Goal: Find specific page/section: Find specific page/section

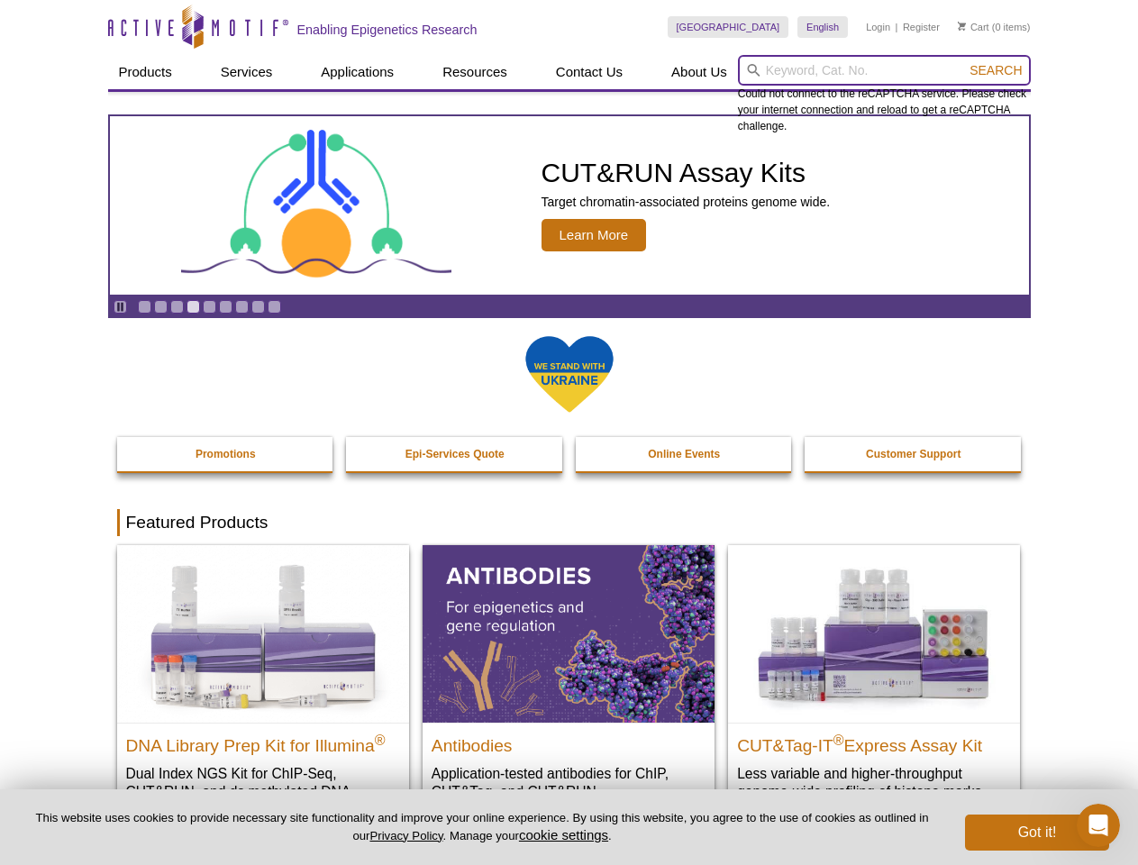
click at [884, 70] on input "search" at bounding box center [884, 70] width 293 height 31
click at [995, 70] on span "Search" at bounding box center [995, 70] width 52 height 14
click at [120, 306] on icon "Pause" at bounding box center [120, 307] width 12 height 12
click at [144, 306] on link "Go to slide 1" at bounding box center [145, 307] width 14 height 14
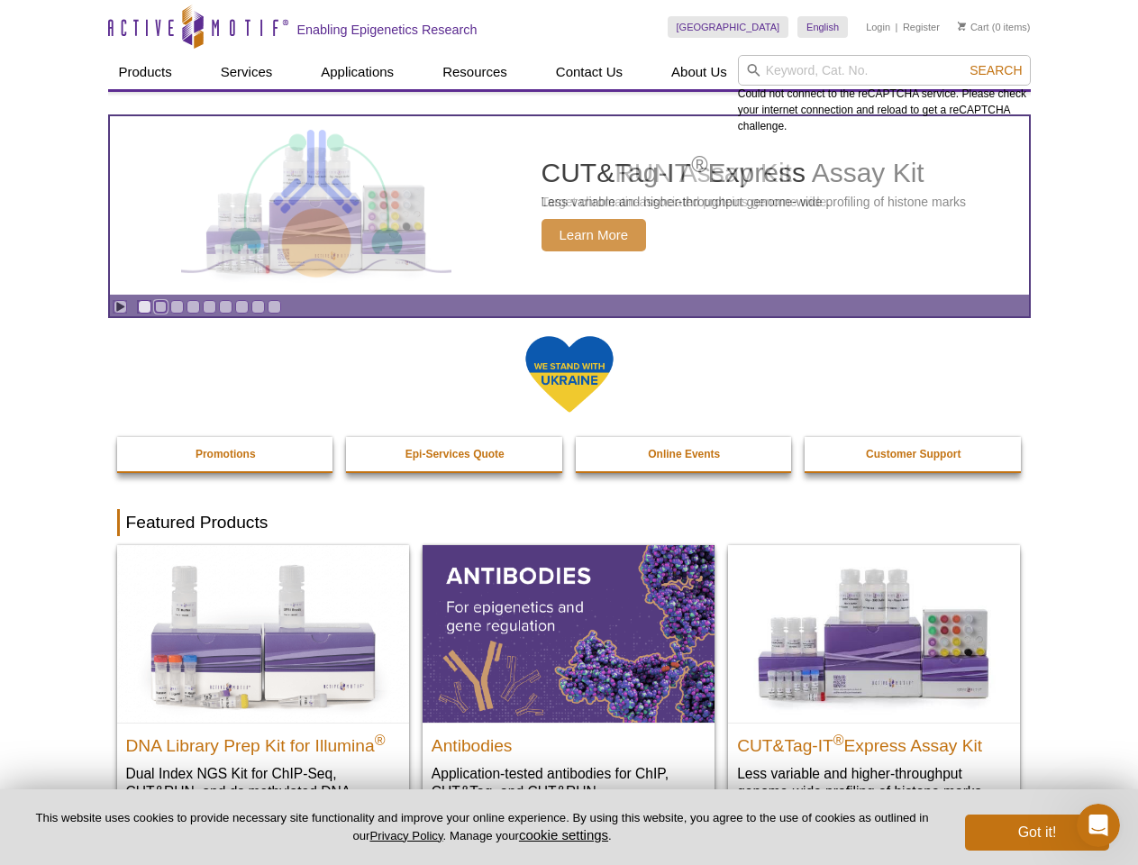
click at [160, 306] on link "Go to slide 2" at bounding box center [161, 307] width 14 height 14
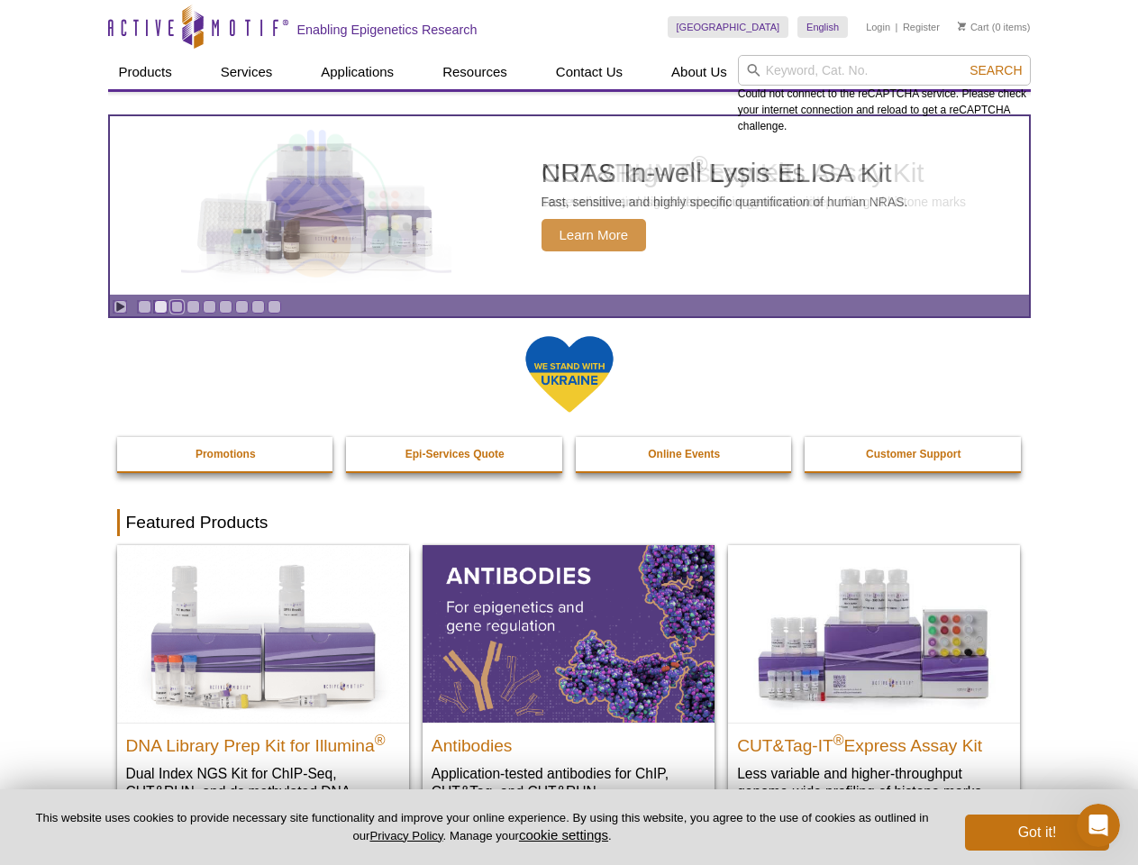
click at [177, 306] on link "Go to slide 3" at bounding box center [177, 307] width 14 height 14
click at [193, 306] on link "Go to slide 4" at bounding box center [193, 307] width 14 height 14
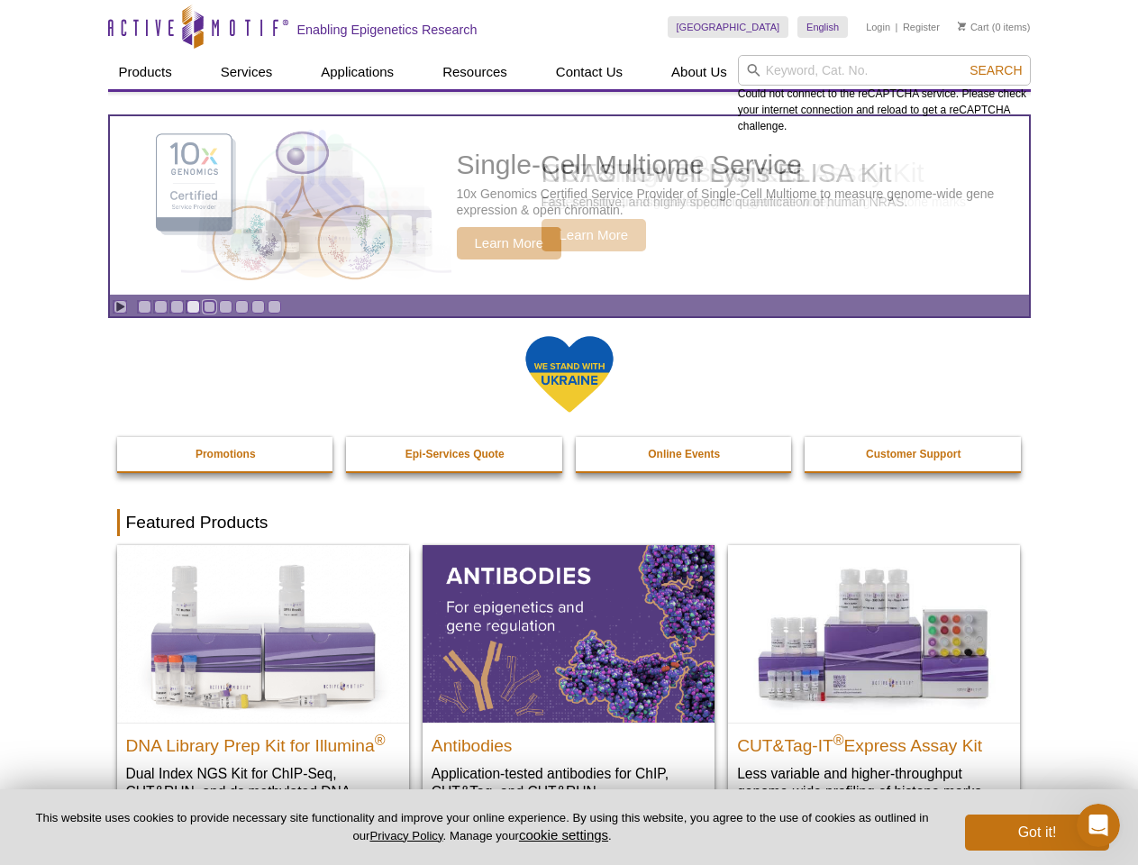
click at [209, 306] on link "Go to slide 5" at bounding box center [210, 307] width 14 height 14
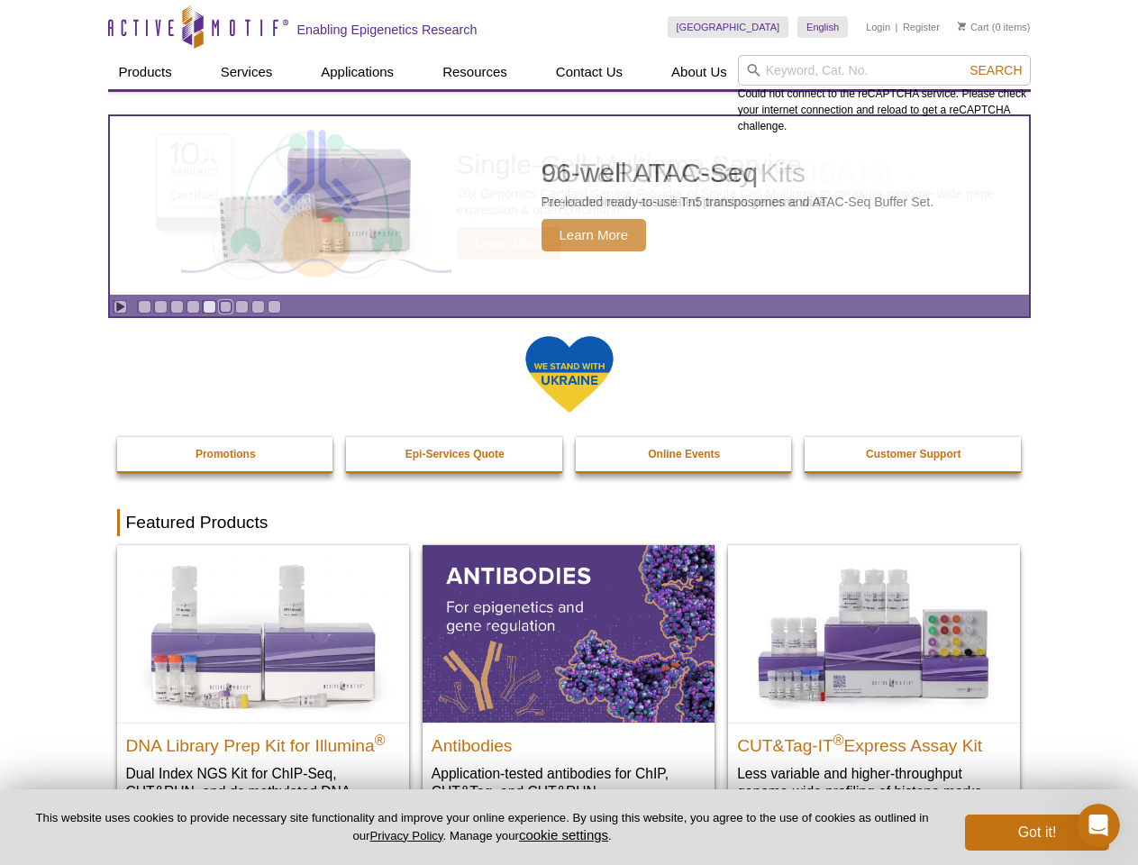
click at [225, 306] on link "Go to slide 6" at bounding box center [226, 307] width 14 height 14
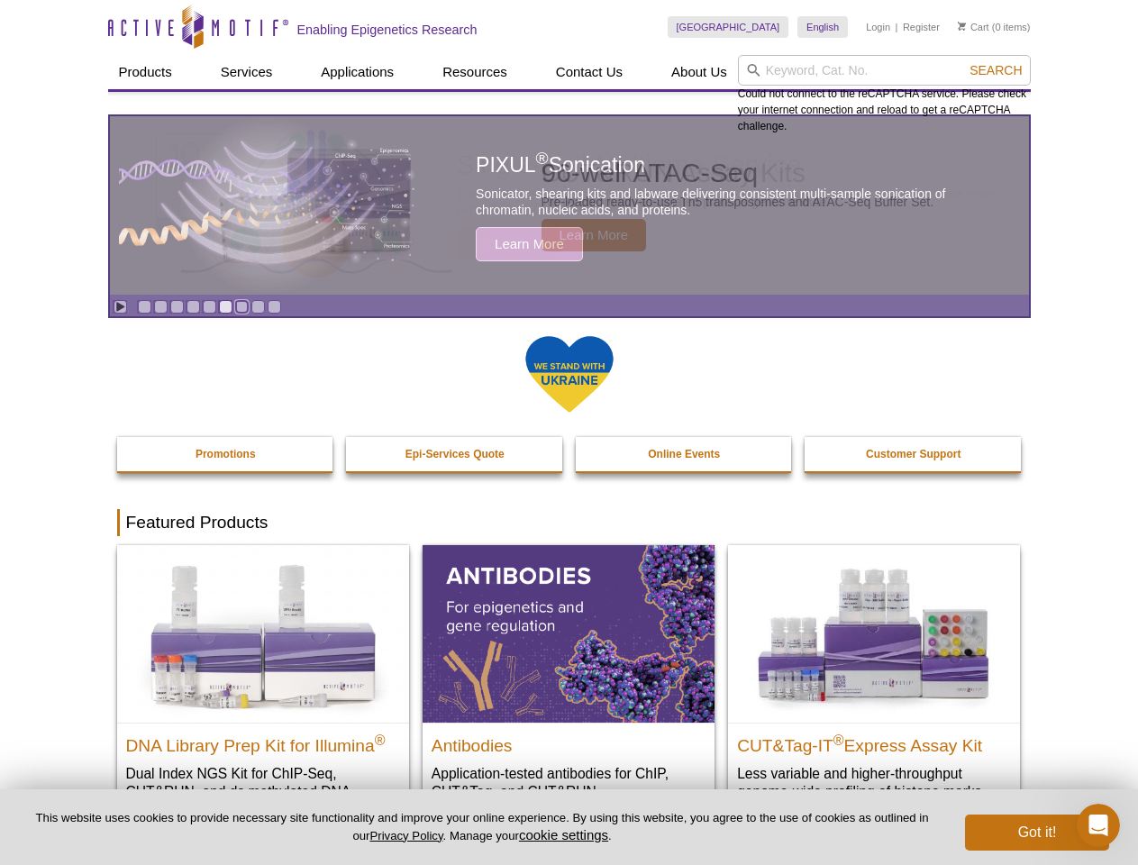
click at [241, 306] on link "Go to slide 7" at bounding box center [242, 307] width 14 height 14
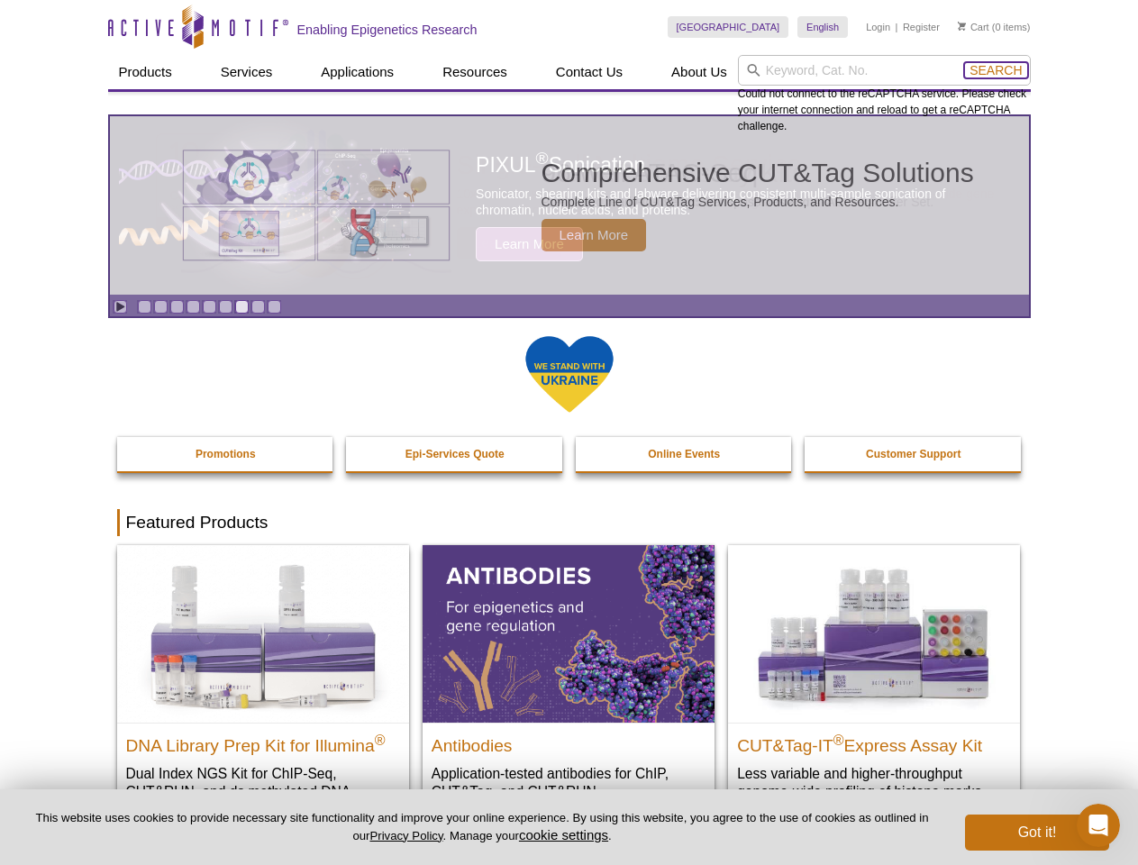
click at [995, 70] on span "Search" at bounding box center [995, 70] width 52 height 14
